Goal: Navigation & Orientation: Understand site structure

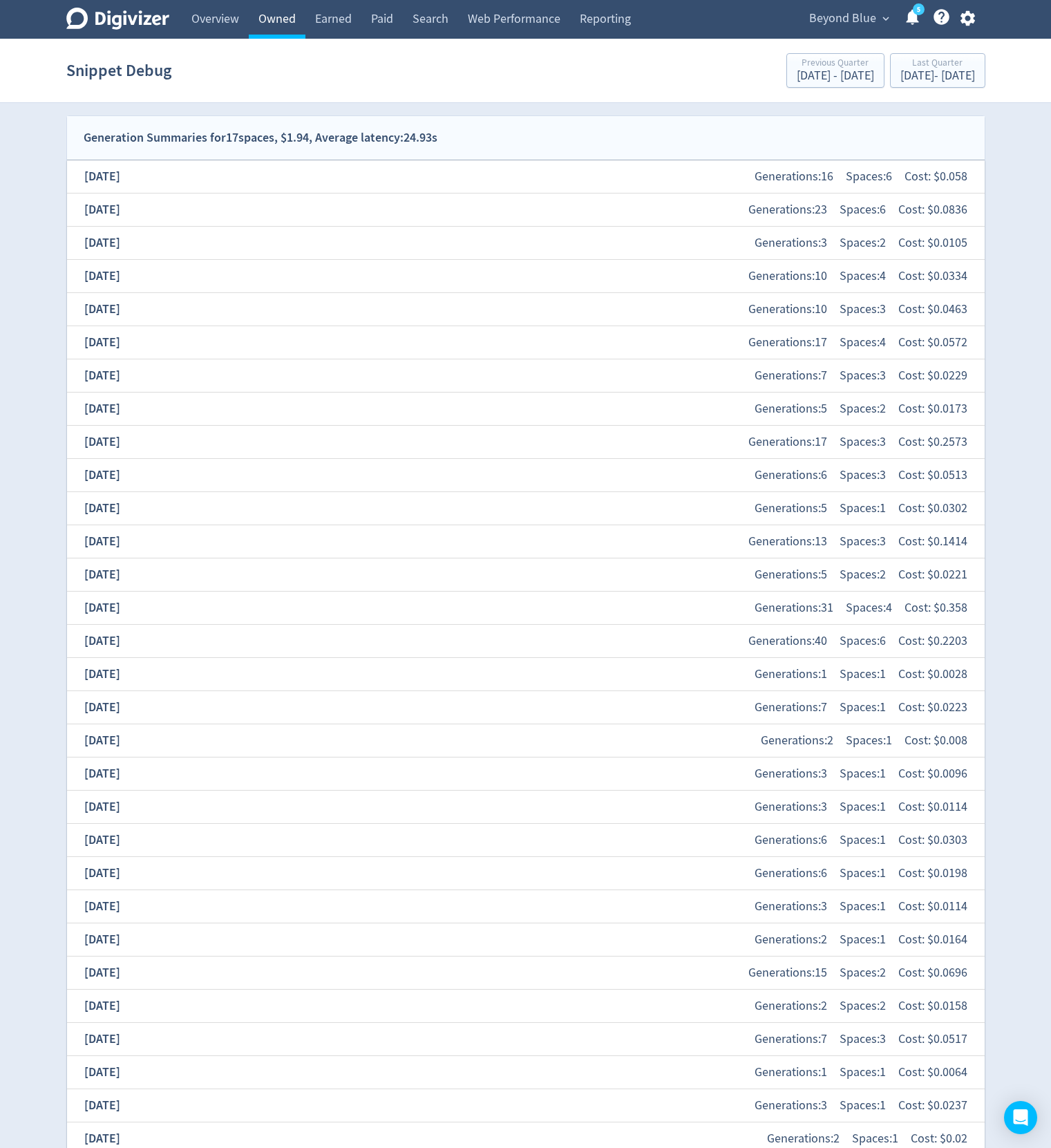
scroll to position [436, 0]
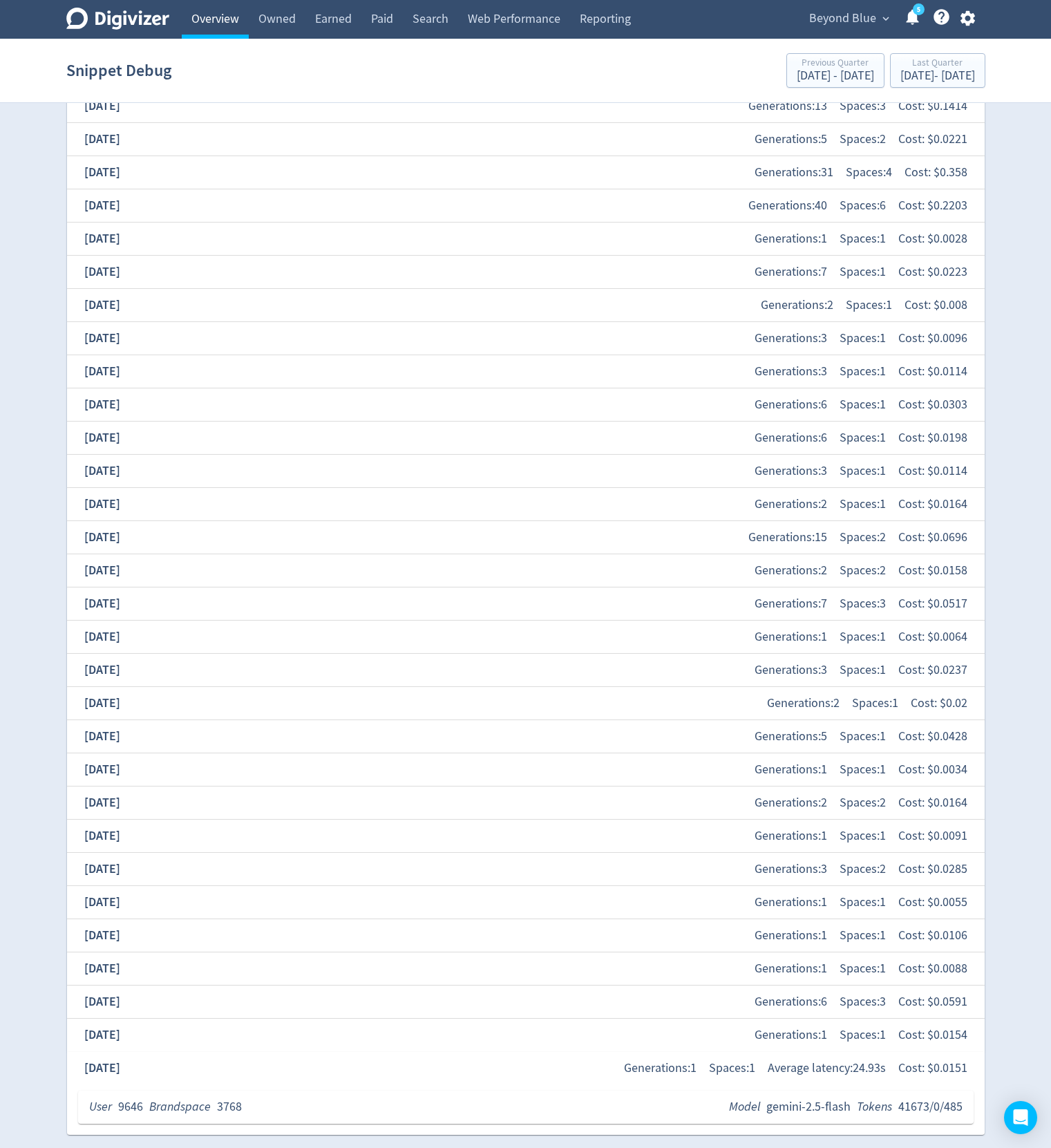
click at [198, 11] on link "Overview" at bounding box center [215, 19] width 67 height 39
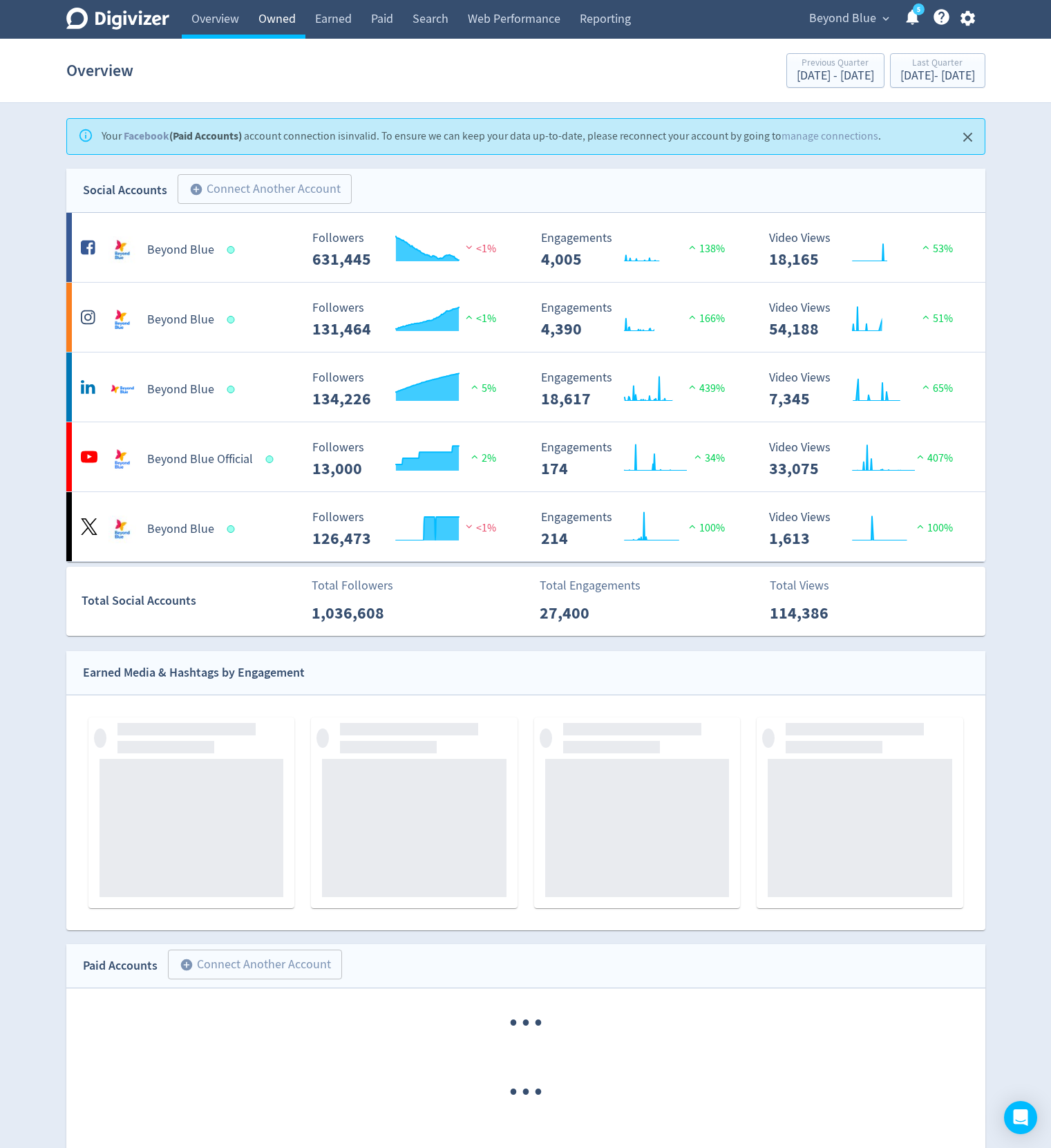
click at [288, 22] on link "Owned" at bounding box center [277, 19] width 56 height 39
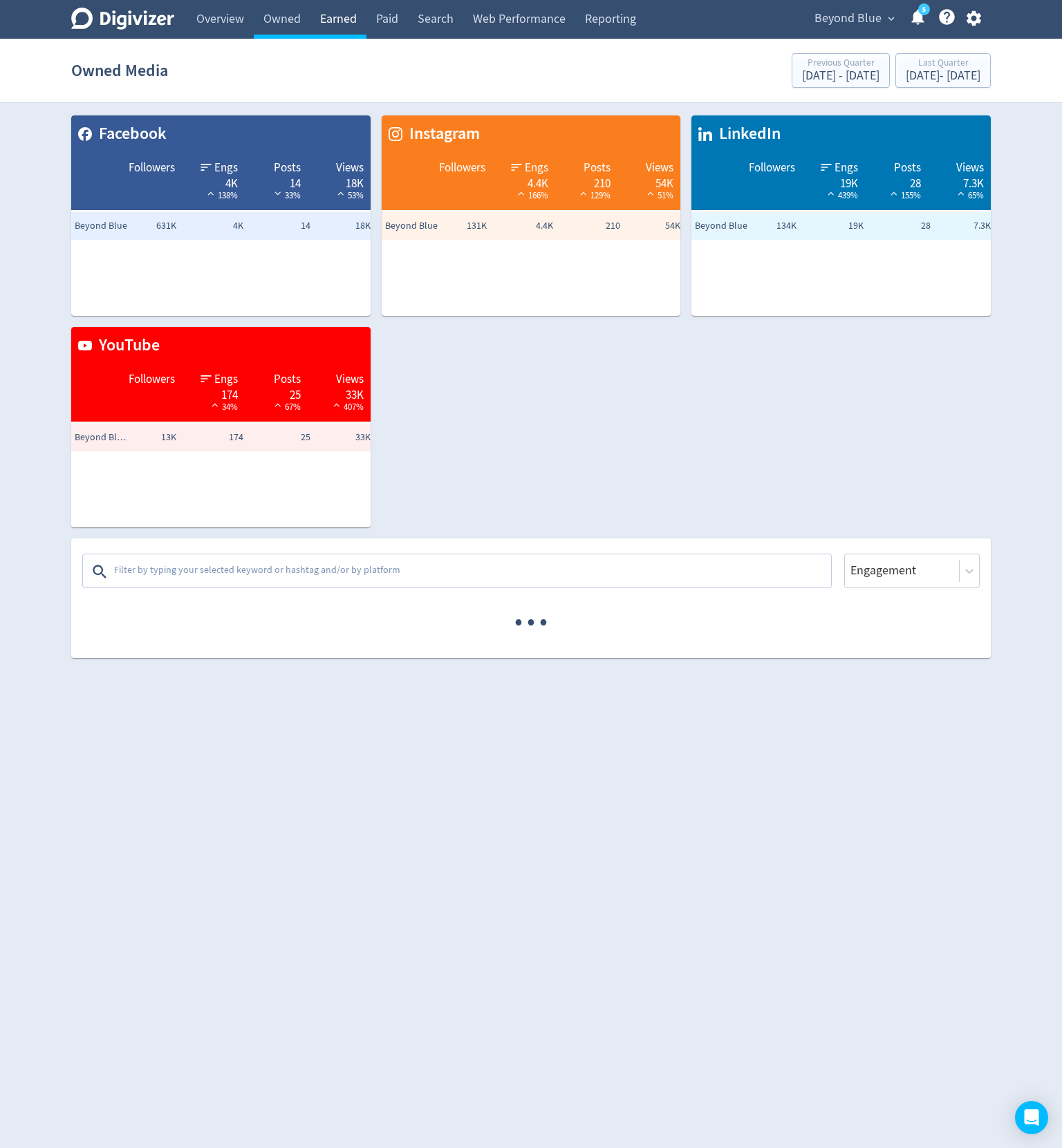
click at [362, 16] on link "Earned" at bounding box center [338, 19] width 56 height 39
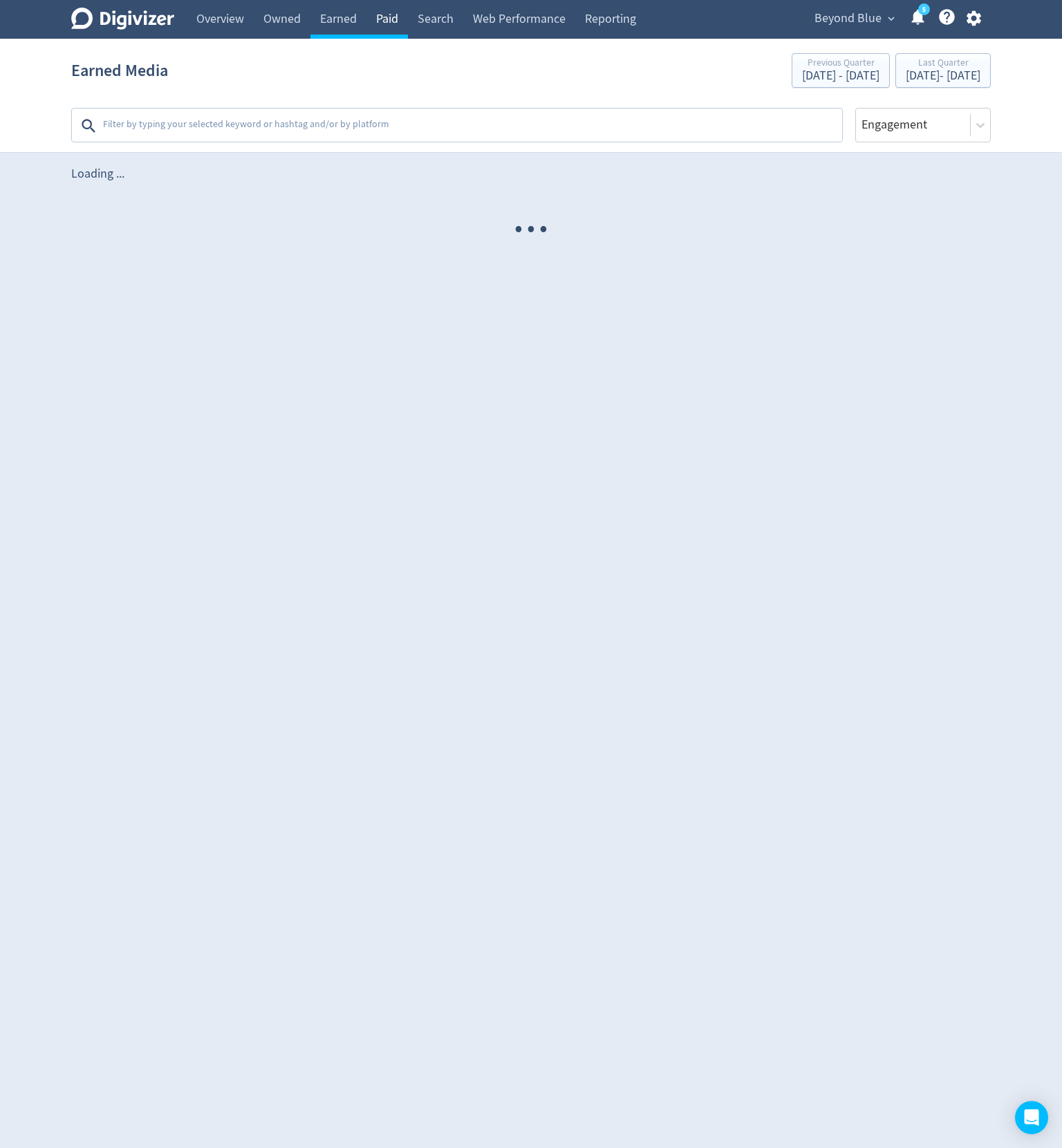
click at [382, 17] on link "Paid" at bounding box center [387, 19] width 41 height 39
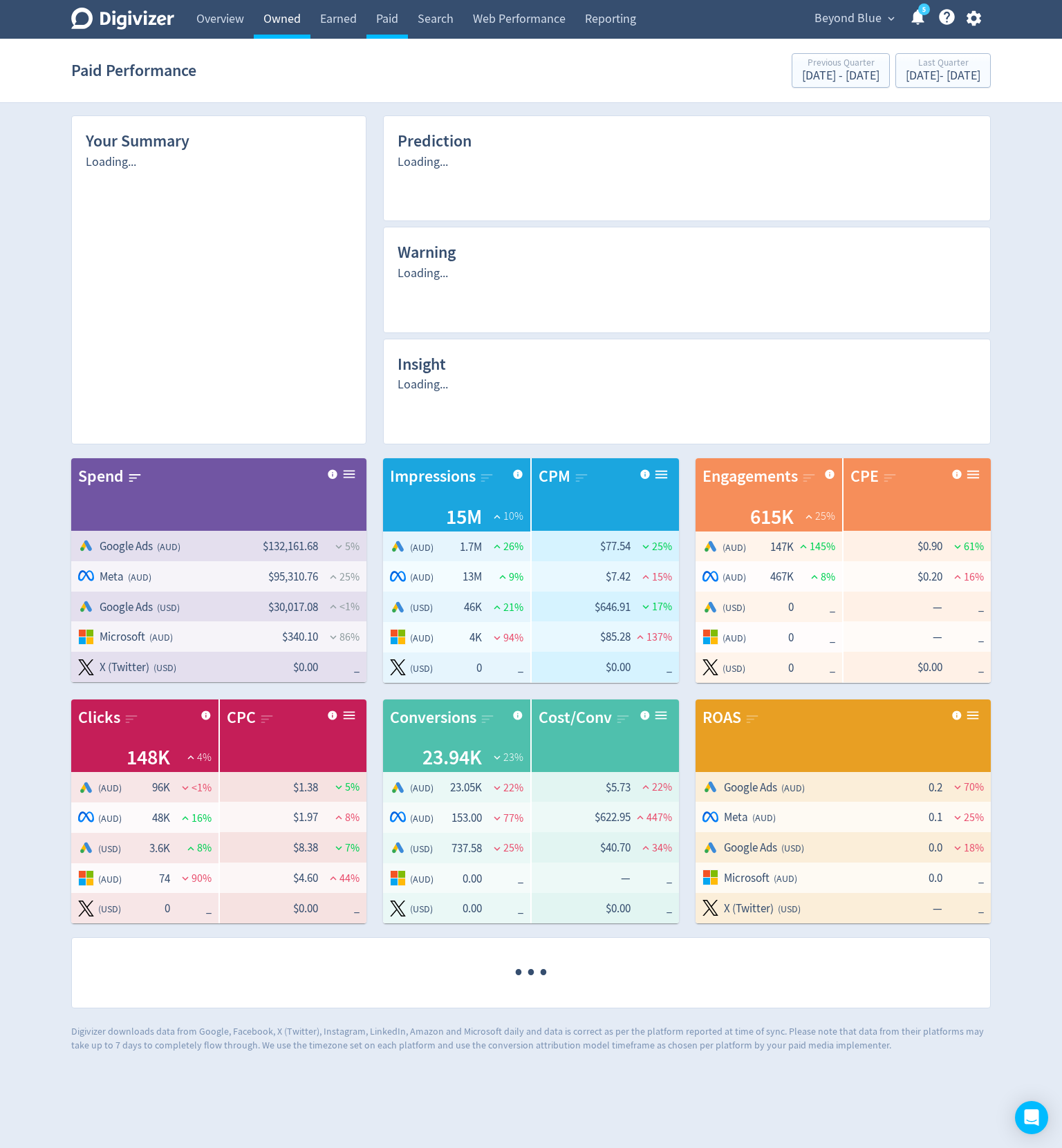
click at [217, 21] on link "Overview" at bounding box center [220, 19] width 67 height 39
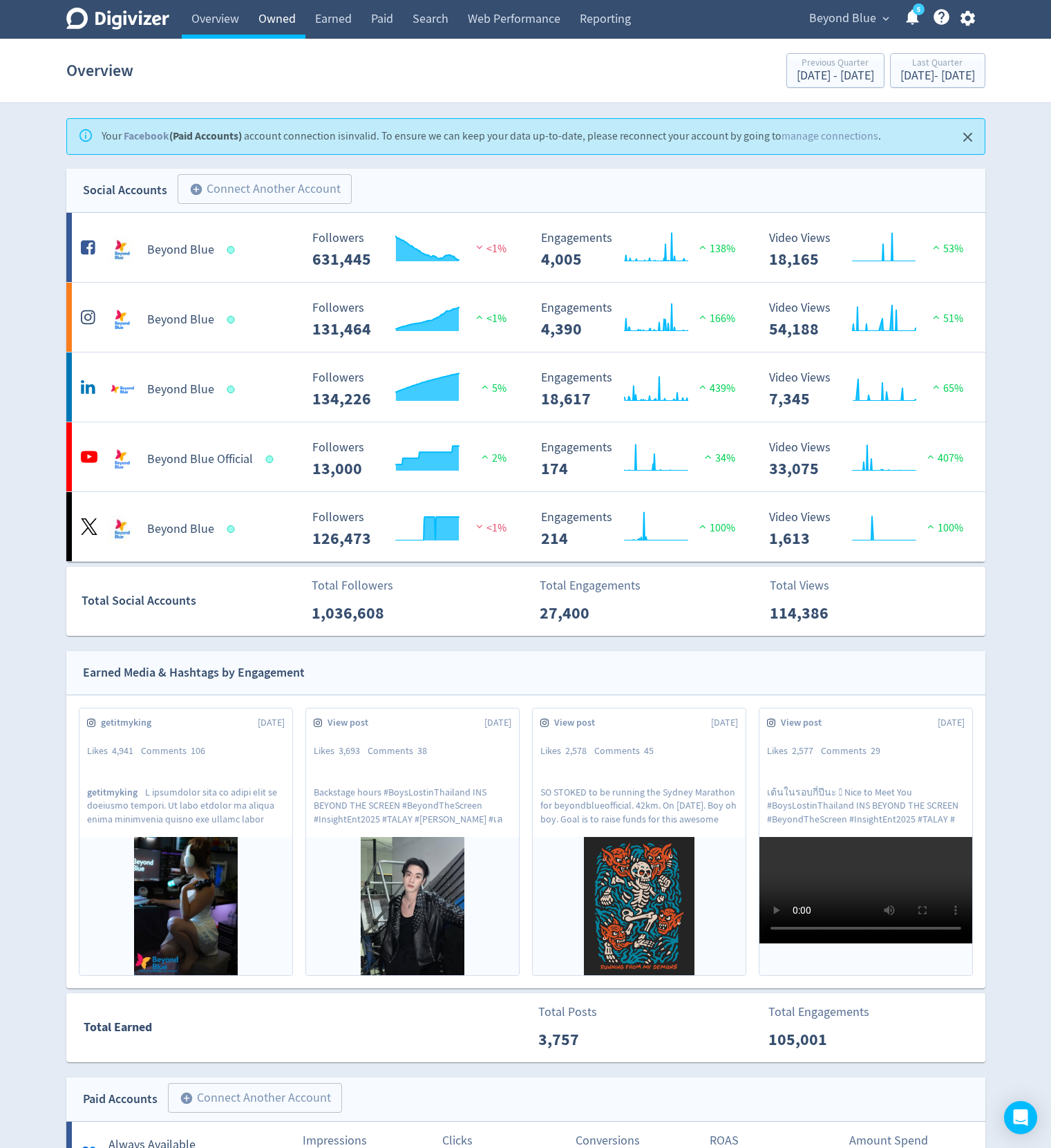
click at [296, 14] on link "Owned" at bounding box center [277, 19] width 56 height 39
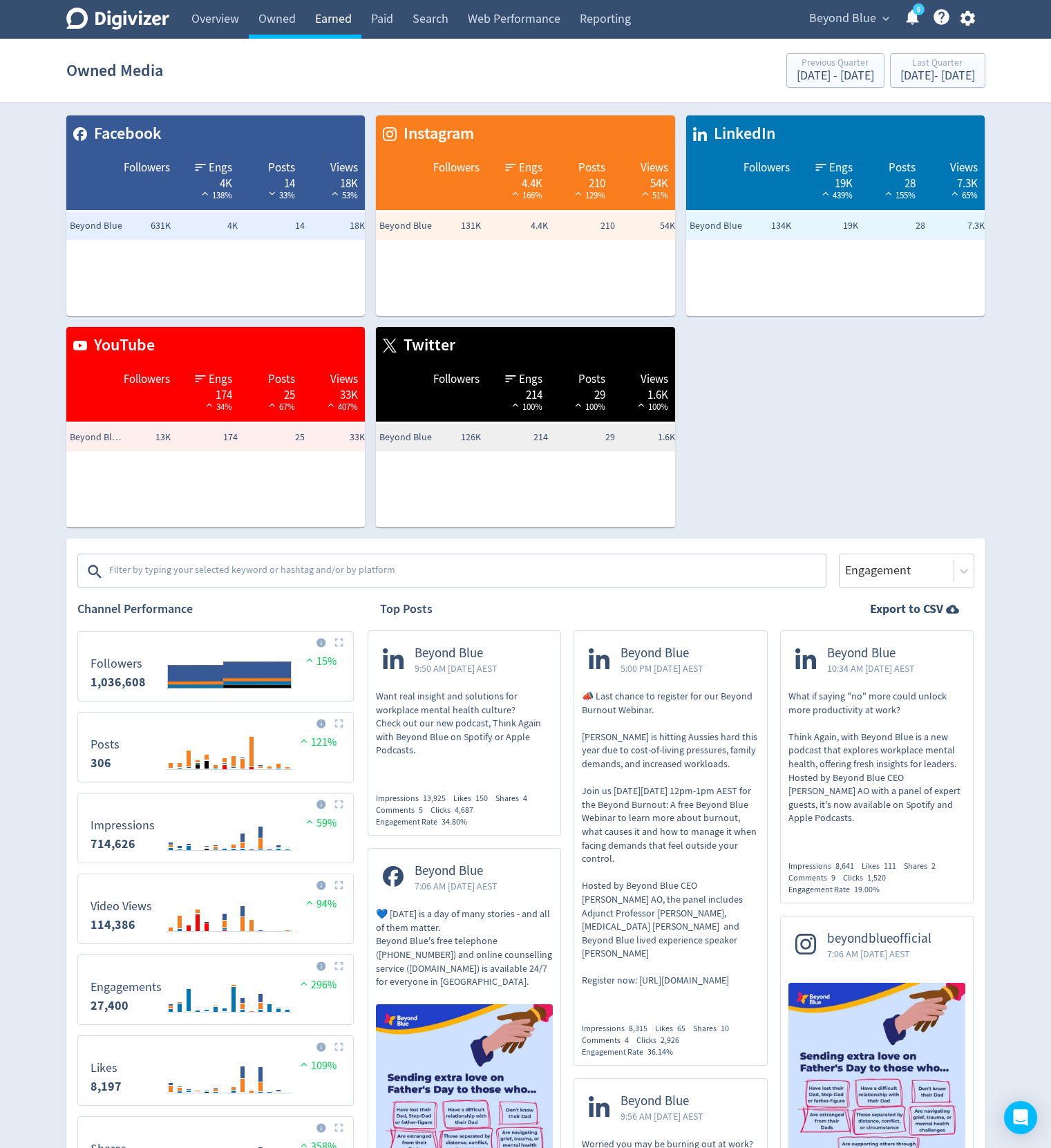
click at [333, 27] on link "Earned" at bounding box center [333, 19] width 56 height 39
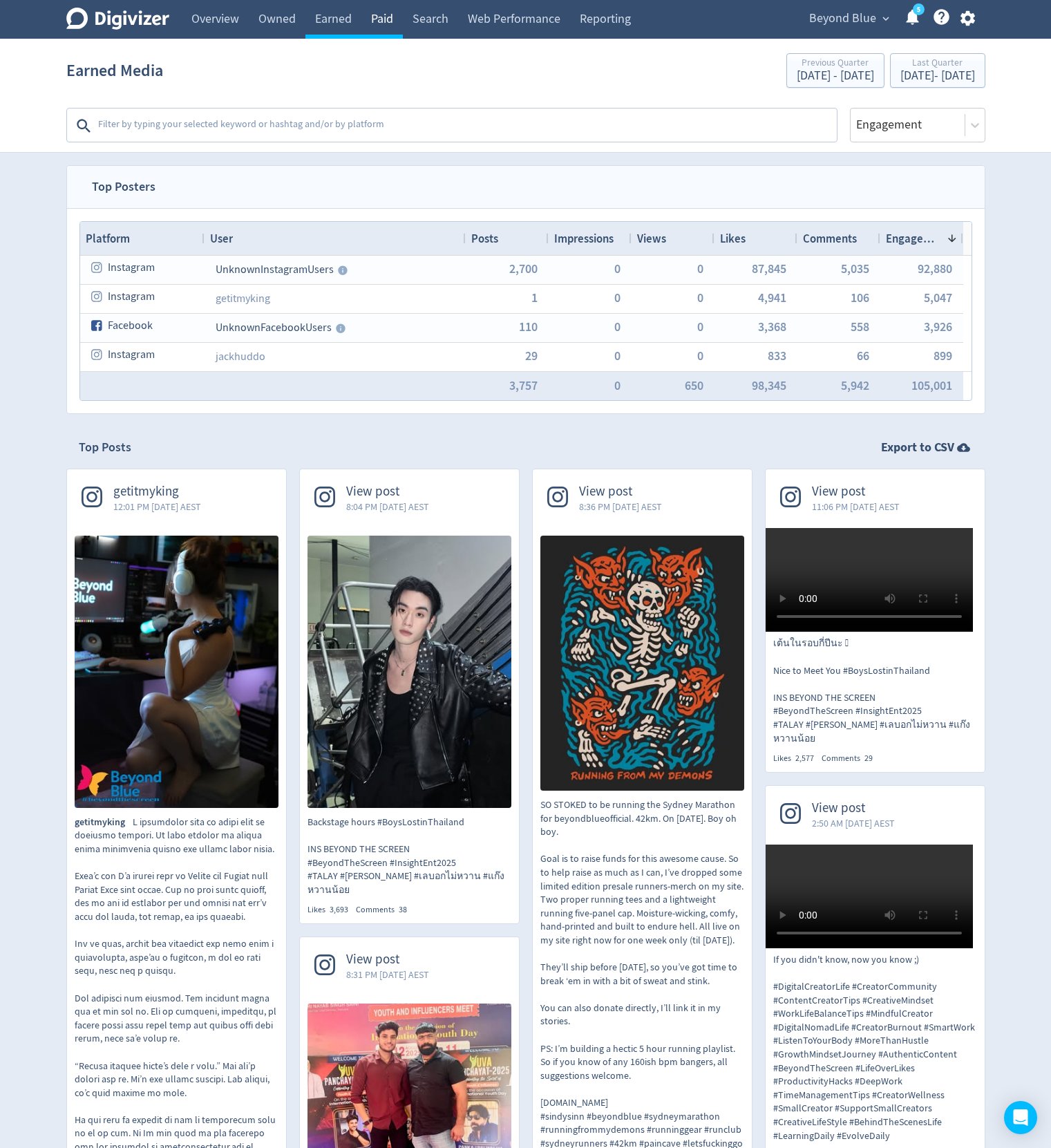
click at [389, 19] on link "Paid" at bounding box center [382, 19] width 41 height 39
